Goal: Find specific fact: Find specific fact

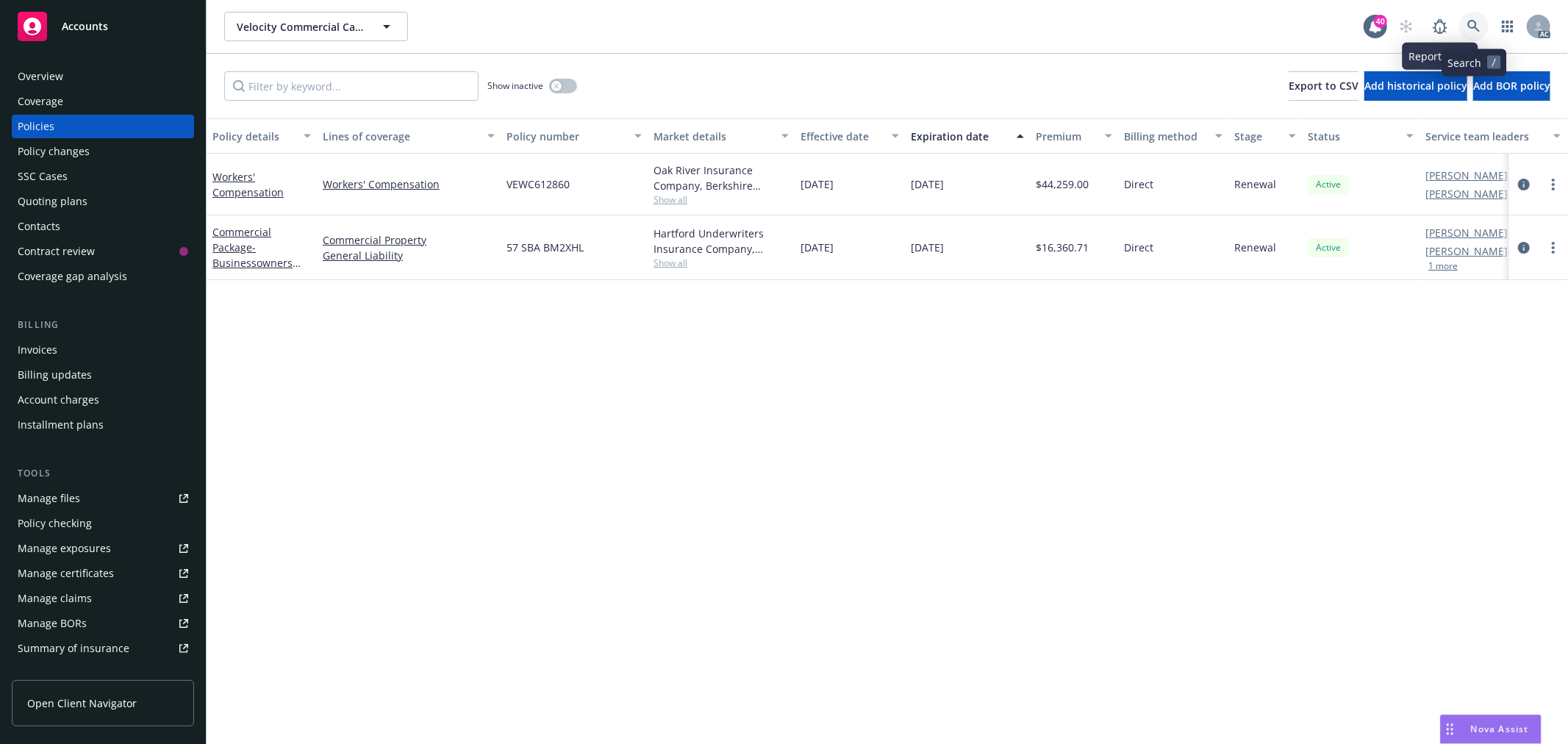
click at [1472, 24] on icon at bounding box center [1474, 27] width 13 height 13
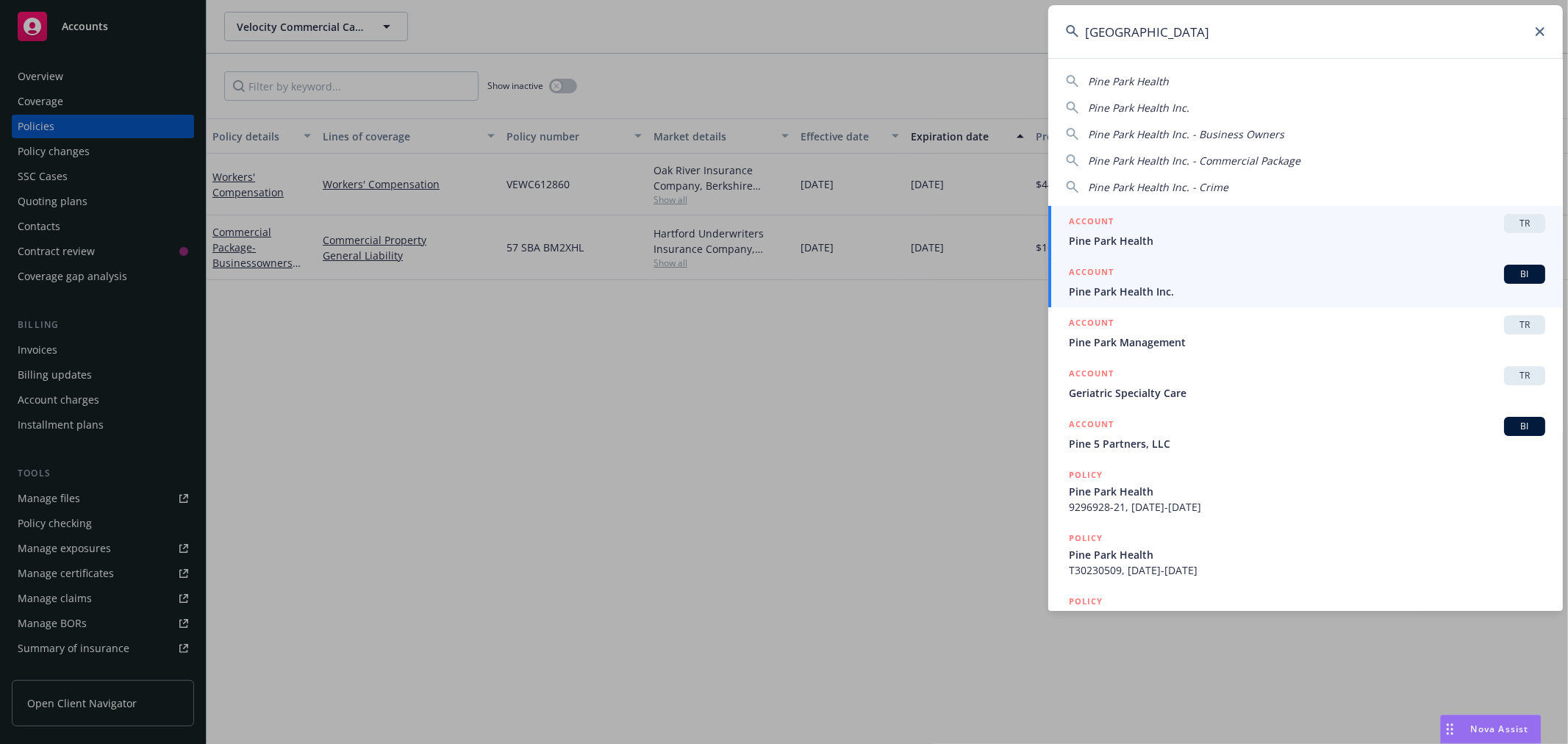
type input "[GEOGRAPHIC_DATA]"
click at [1237, 287] on span "Pine Park Health Inc." at bounding box center [1306, 292] width 476 height 15
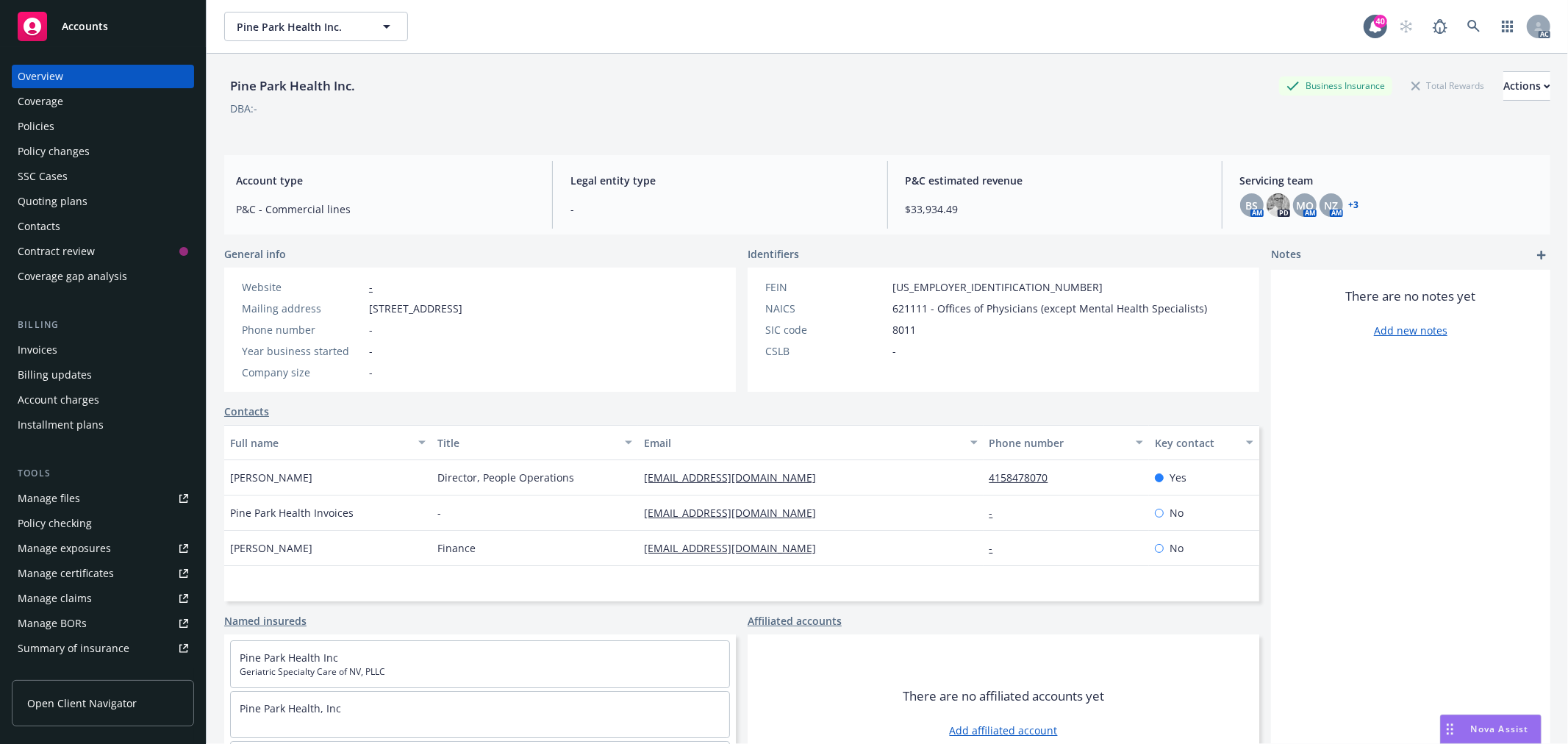
click at [116, 130] on div "Policies" at bounding box center [104, 126] width 171 height 24
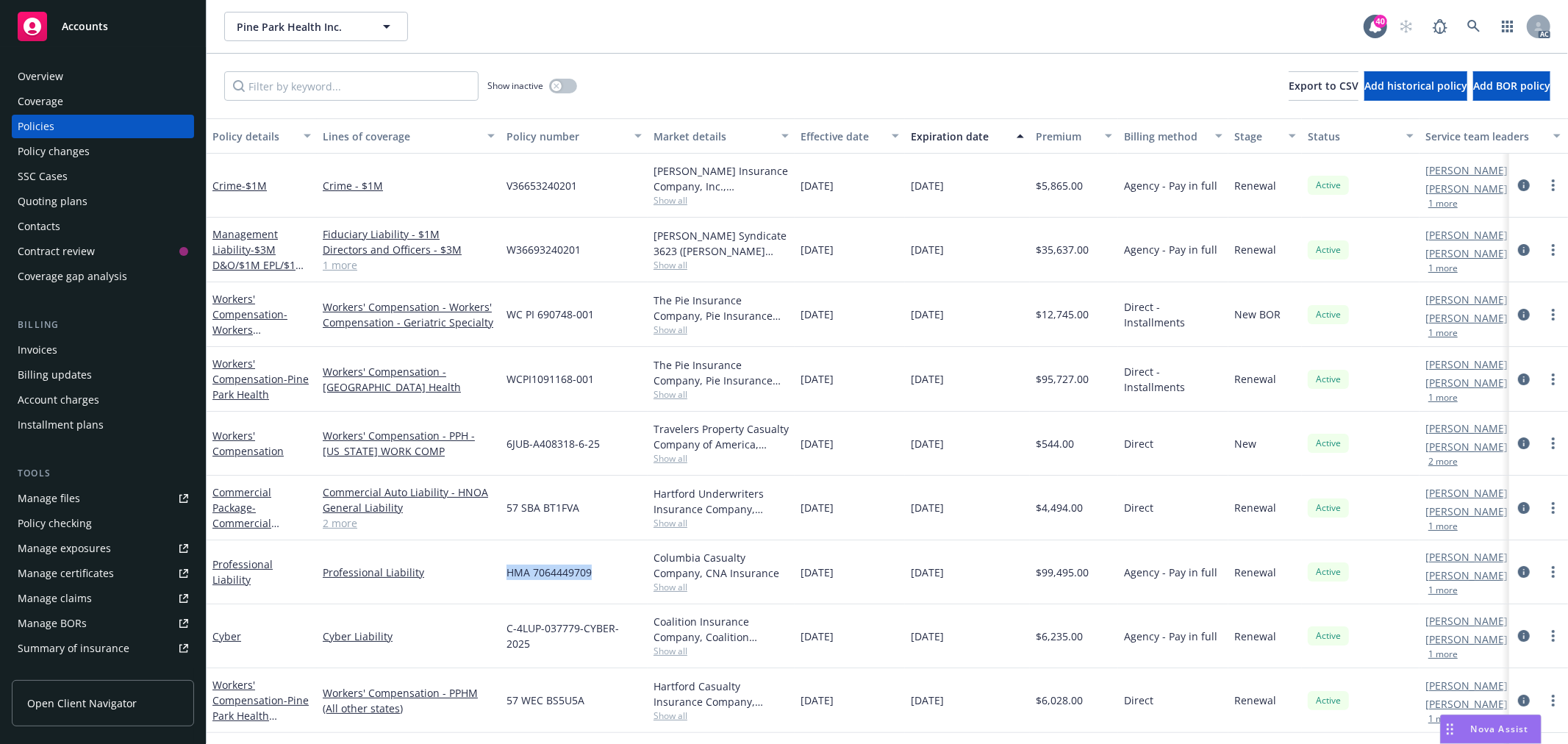
drag, startPoint x: 607, startPoint y: 572, endPoint x: 507, endPoint y: 575, distance: 100.0
click at [507, 575] on div "HMA 7064449709" at bounding box center [574, 572] width 147 height 64
copy span "HMA 7064449709"
click at [273, 576] on link "Professional Liability" at bounding box center [242, 572] width 60 height 29
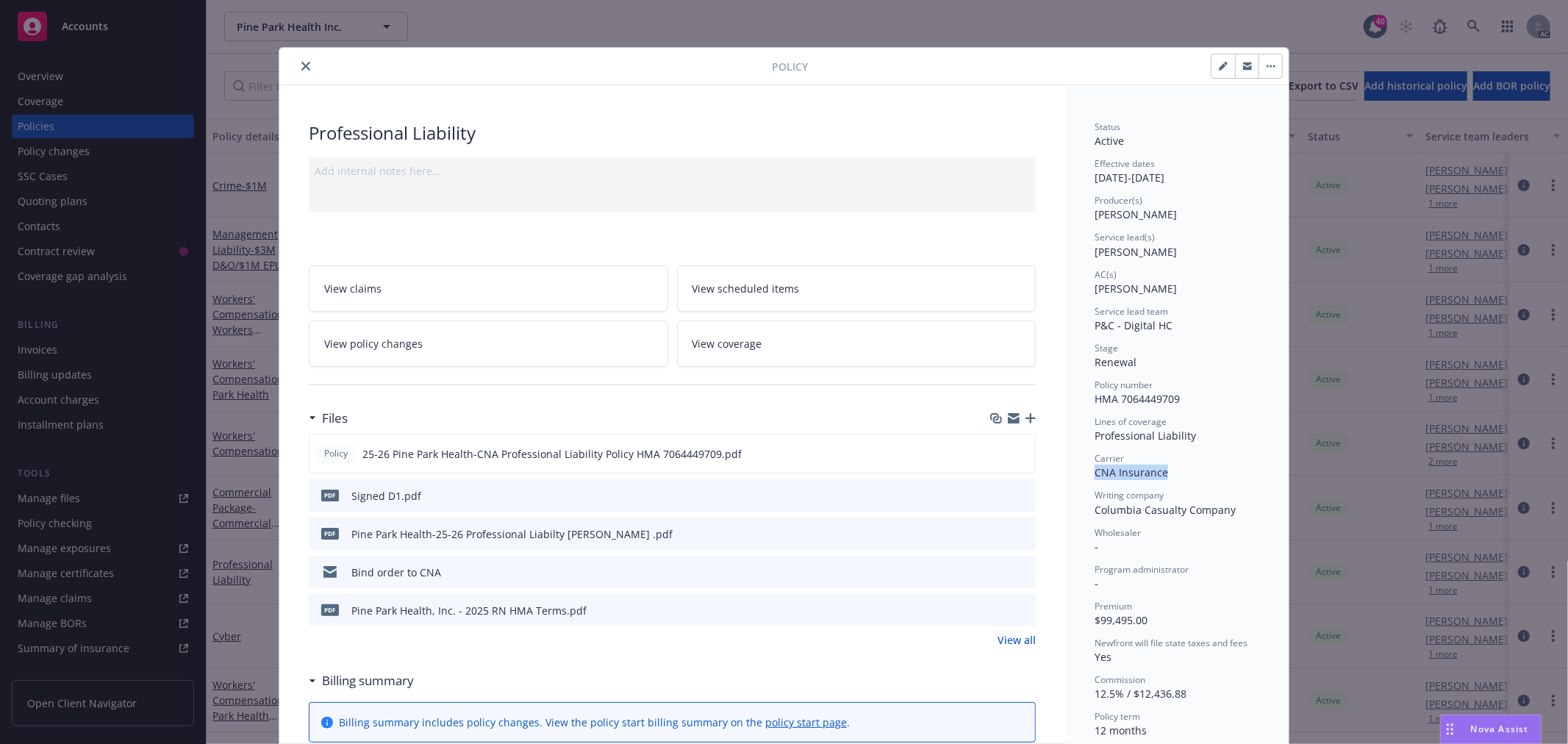
drag, startPoint x: 1084, startPoint y: 469, endPoint x: 1165, endPoint y: 472, distance: 81.1
copy span "CNA Insurance"
